Goal: Browse casually: Explore the website without a specific task or goal

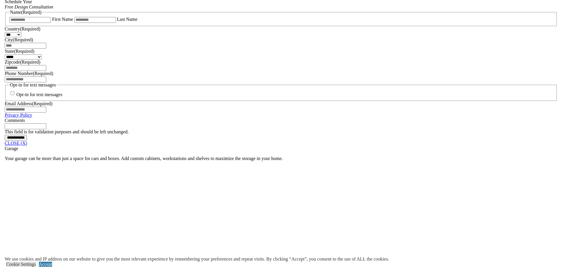
scroll to position [410, 0]
